Goal: Register for event/course

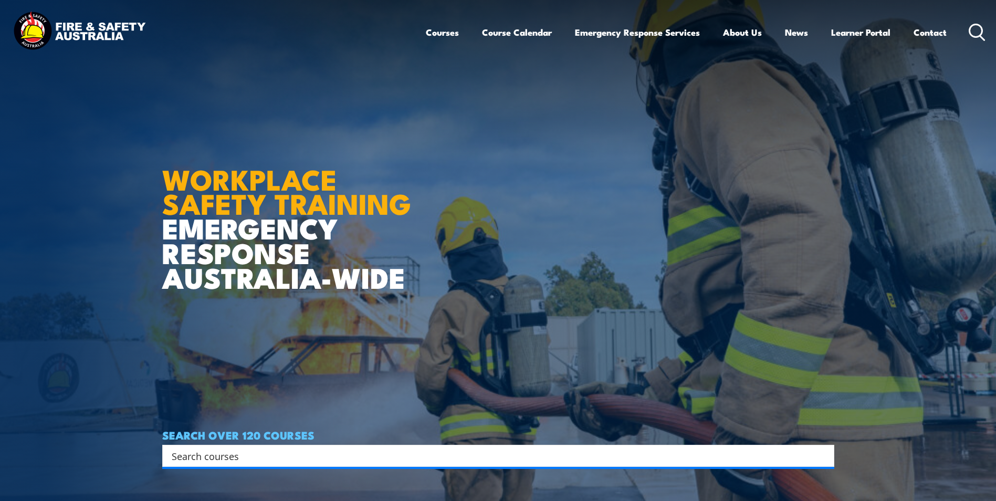
click at [299, 448] on input "Search input" at bounding box center [492, 456] width 640 height 16
type input "basic fire extinguisher"
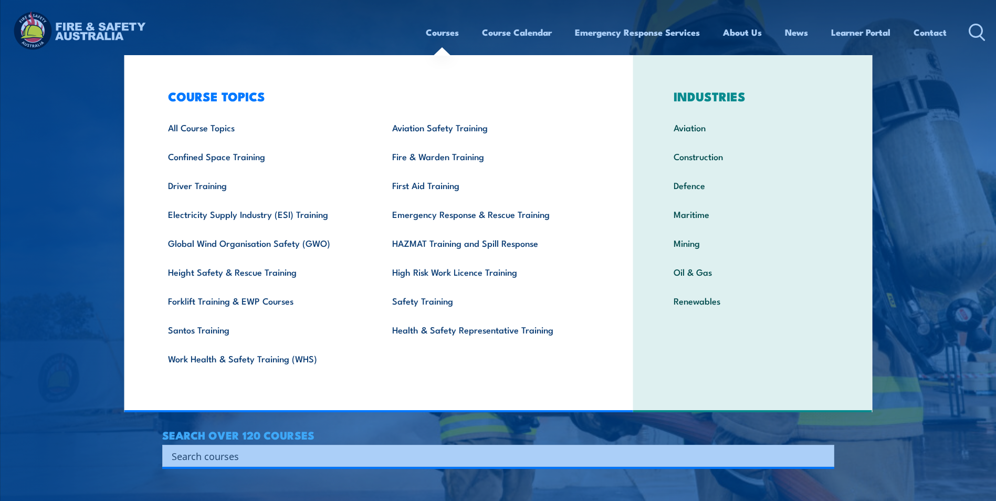
click at [452, 34] on link "Courses" at bounding box center [442, 32] width 33 height 28
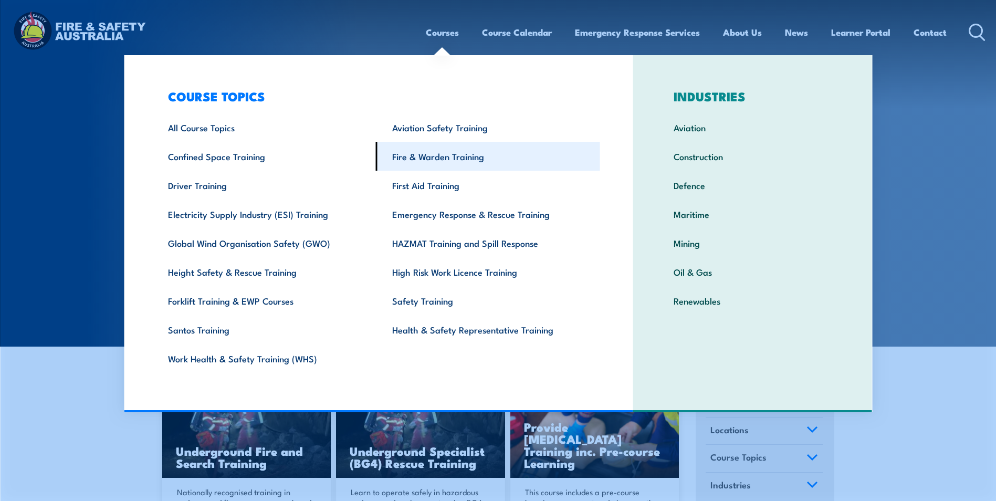
click at [434, 162] on link "Fire & Warden Training" at bounding box center [488, 156] width 224 height 29
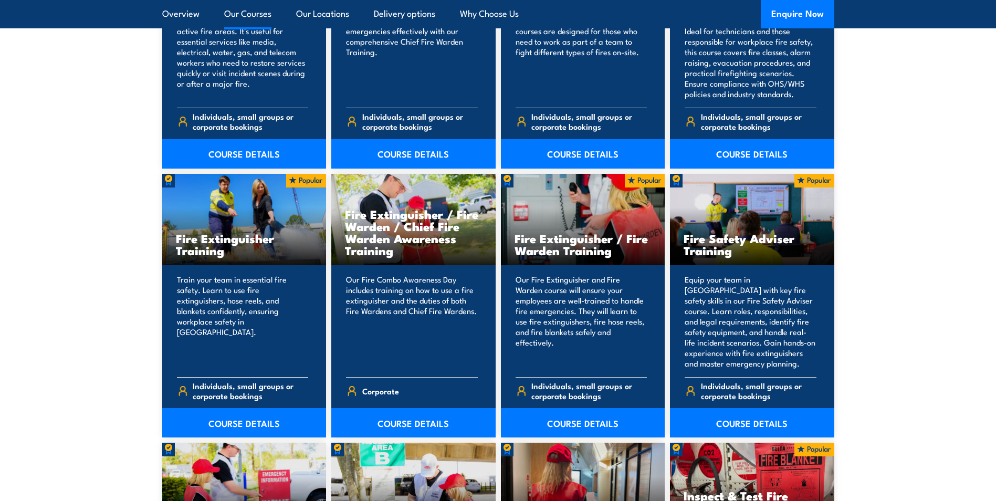
scroll to position [998, 0]
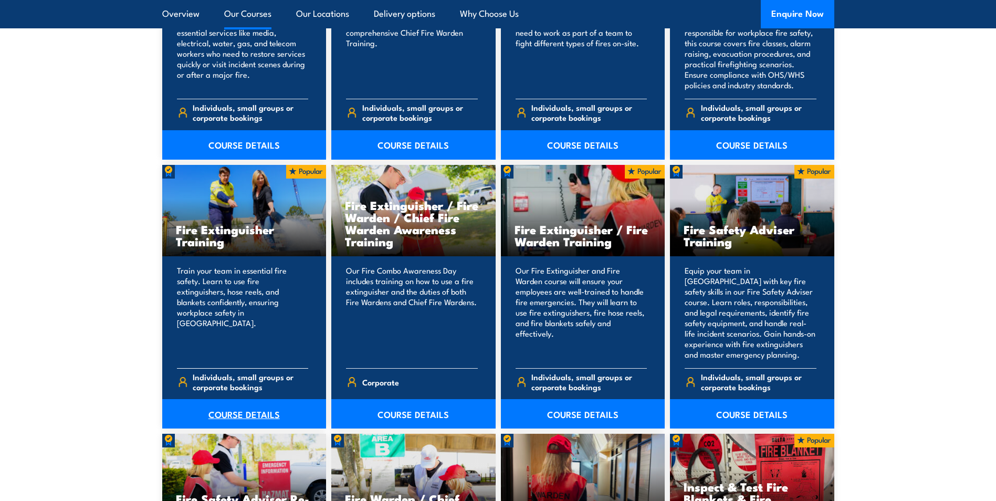
click at [219, 404] on link "COURSE DETAILS" at bounding box center [244, 413] width 164 height 29
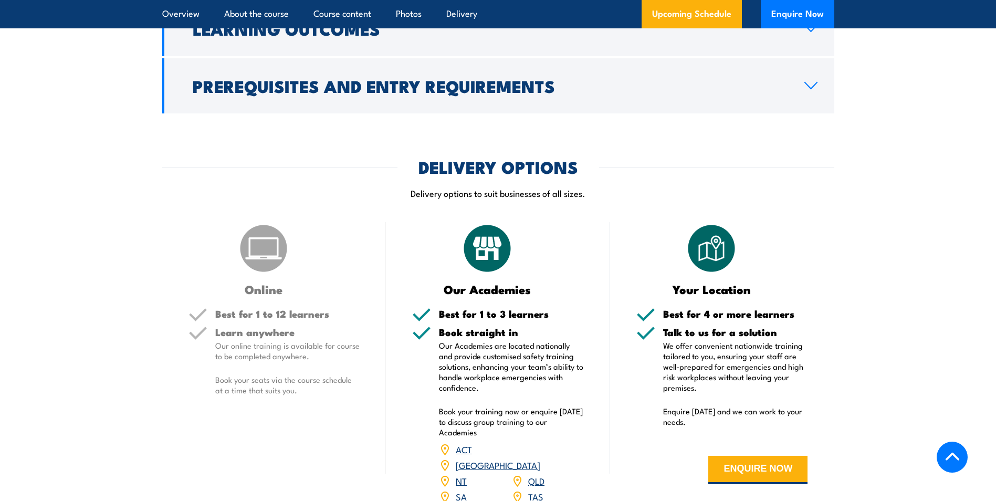
scroll to position [1208, 0]
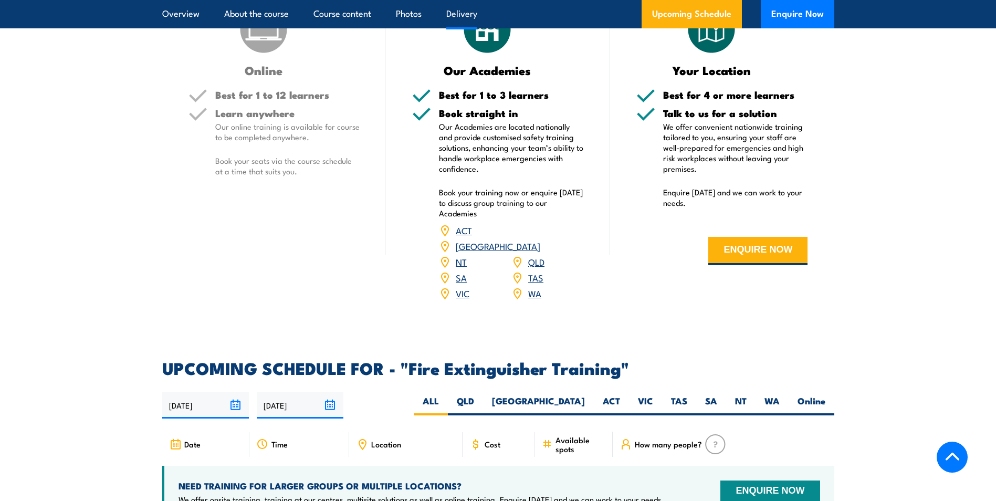
click at [255, 46] on img at bounding box center [263, 29] width 53 height 53
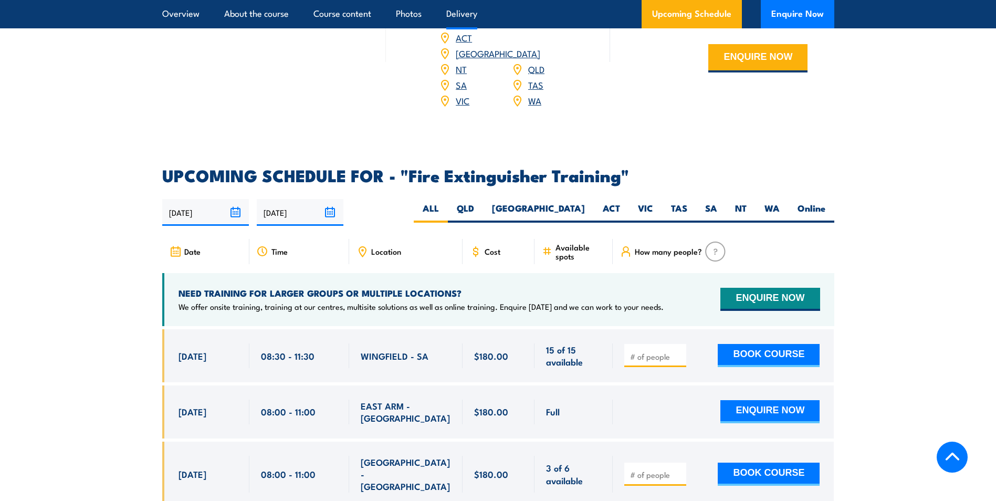
scroll to position [1628, 0]
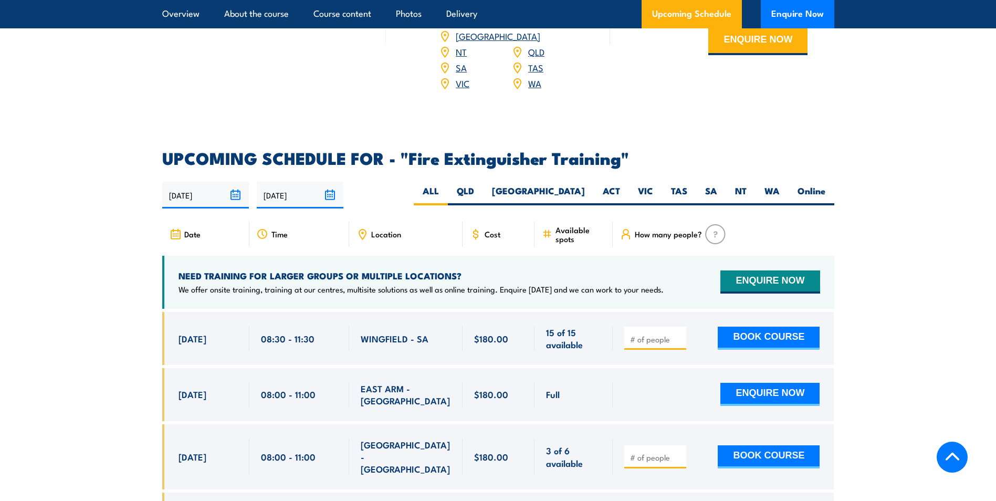
click at [417, 222] on div "Location" at bounding box center [405, 234] width 113 height 25
click at [388, 229] on span "Location" at bounding box center [386, 233] width 30 height 9
click at [370, 223] on div "Location" at bounding box center [405, 234] width 113 height 25
click at [760, 185] on label "WA" at bounding box center [772, 195] width 33 height 20
click at [780, 185] on input "WA" at bounding box center [783, 188] width 7 height 7
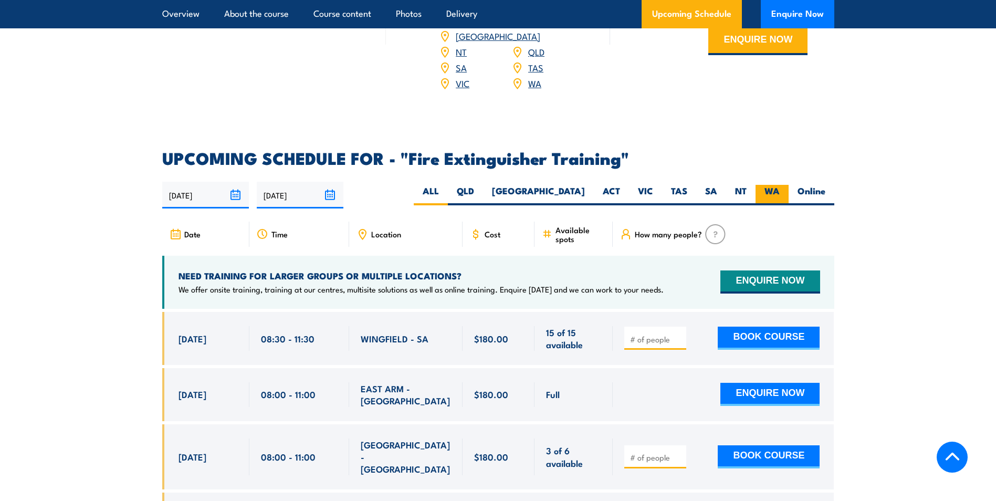
radio input "true"
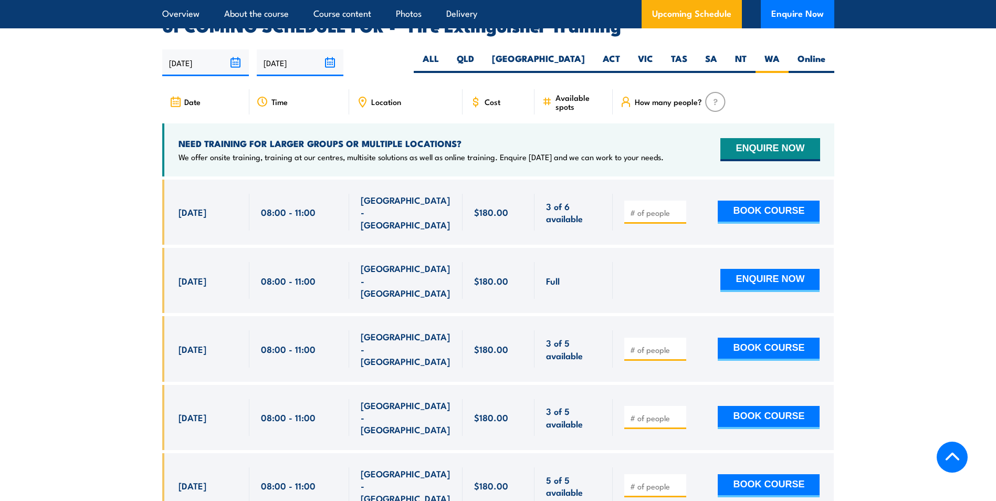
scroll to position [1762, 0]
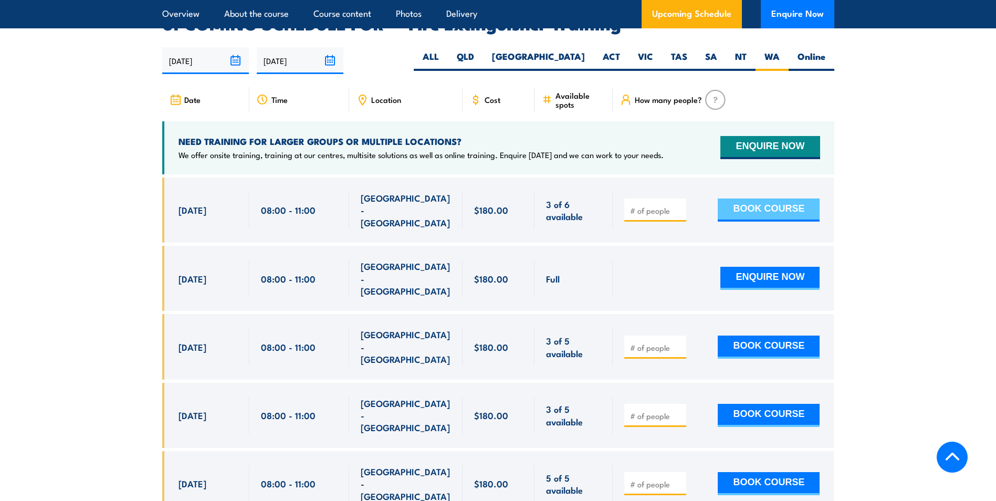
click at [743, 199] on button "BOOK COURSE" at bounding box center [769, 210] width 102 height 23
type input "1"
click at [680, 205] on input "1" at bounding box center [656, 210] width 53 height 11
click at [750, 199] on button "BOOK COURSE" at bounding box center [769, 210] width 102 height 23
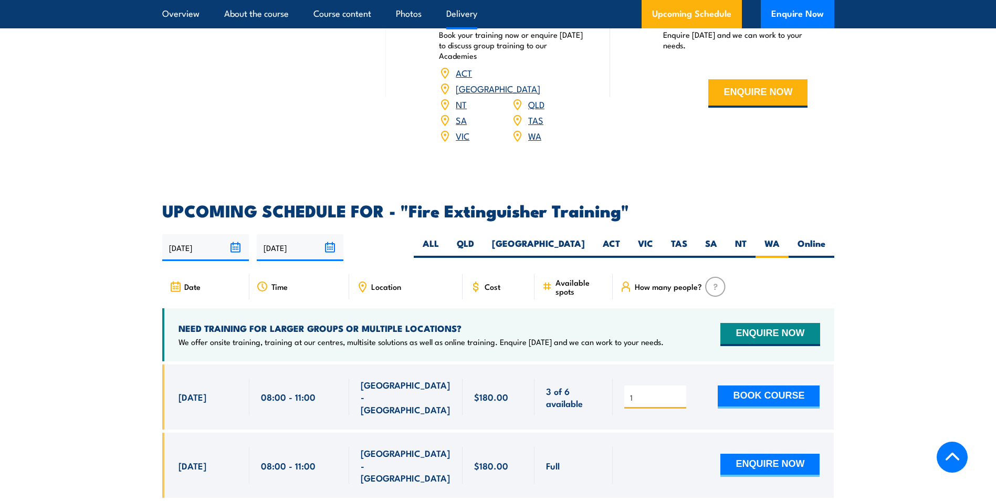
scroll to position [1678, 0]
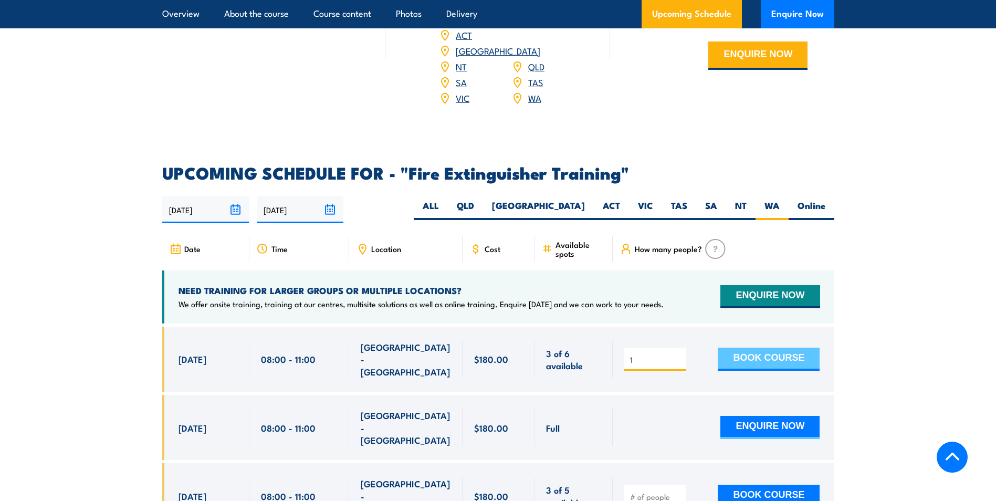
click at [755, 348] on button "BOOK COURSE" at bounding box center [769, 359] width 102 height 23
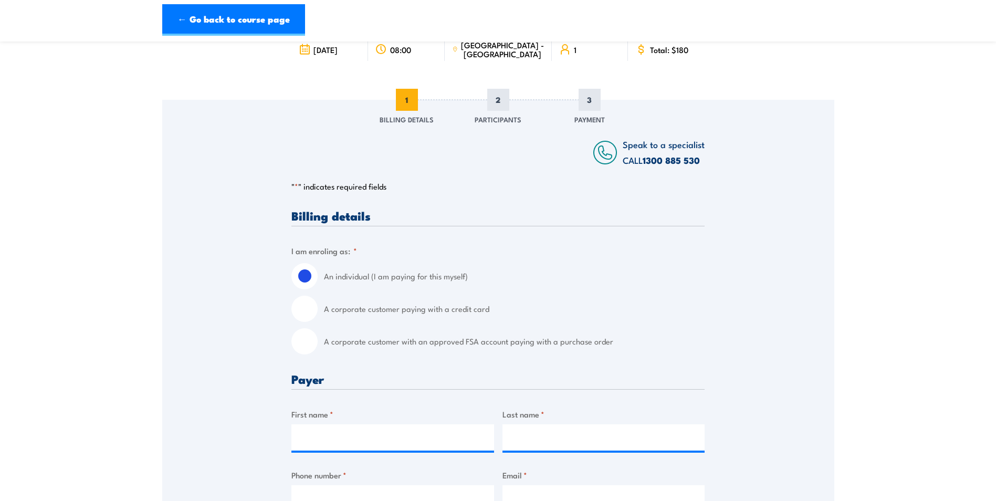
scroll to position [105, 0]
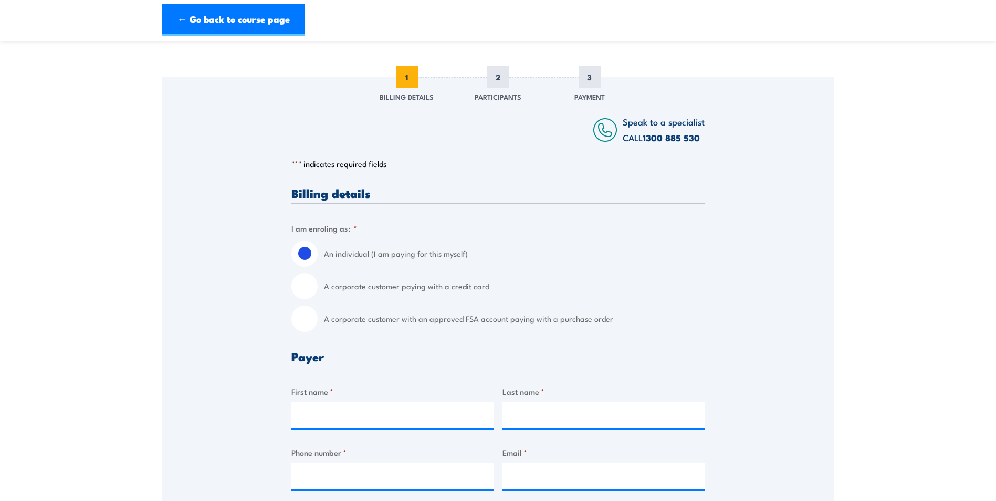
click at [312, 286] on input "A corporate customer paying with a credit card" at bounding box center [304, 286] width 26 height 26
radio input "true"
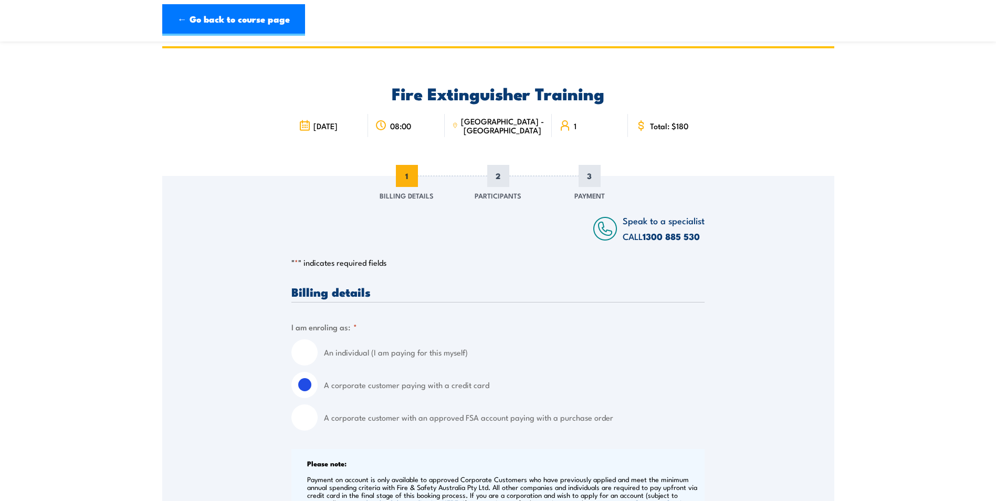
scroll to position [0, 0]
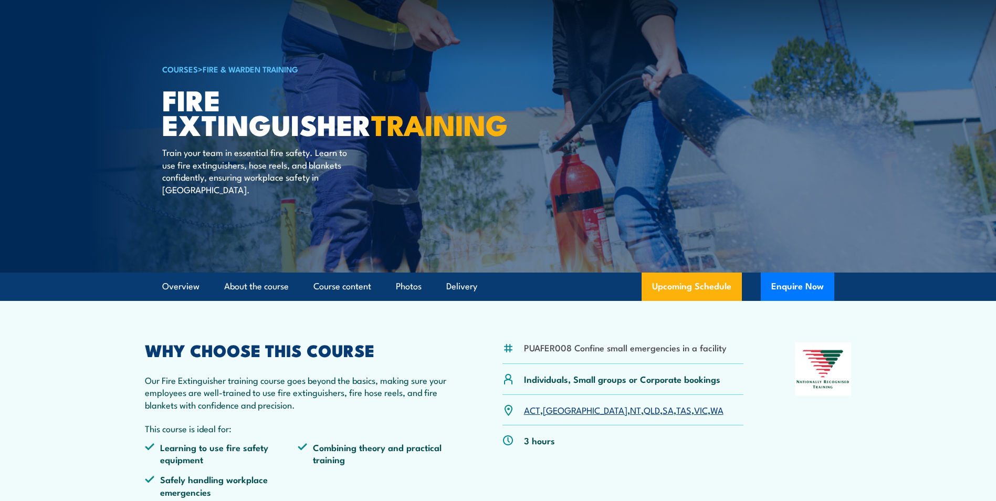
scroll to position [50, 0]
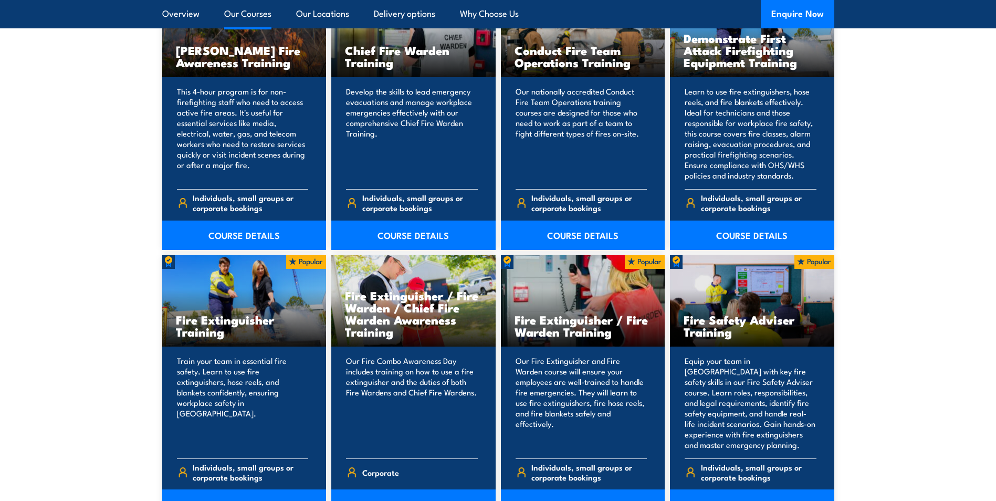
scroll to position [735, 0]
